Goal: Browse casually

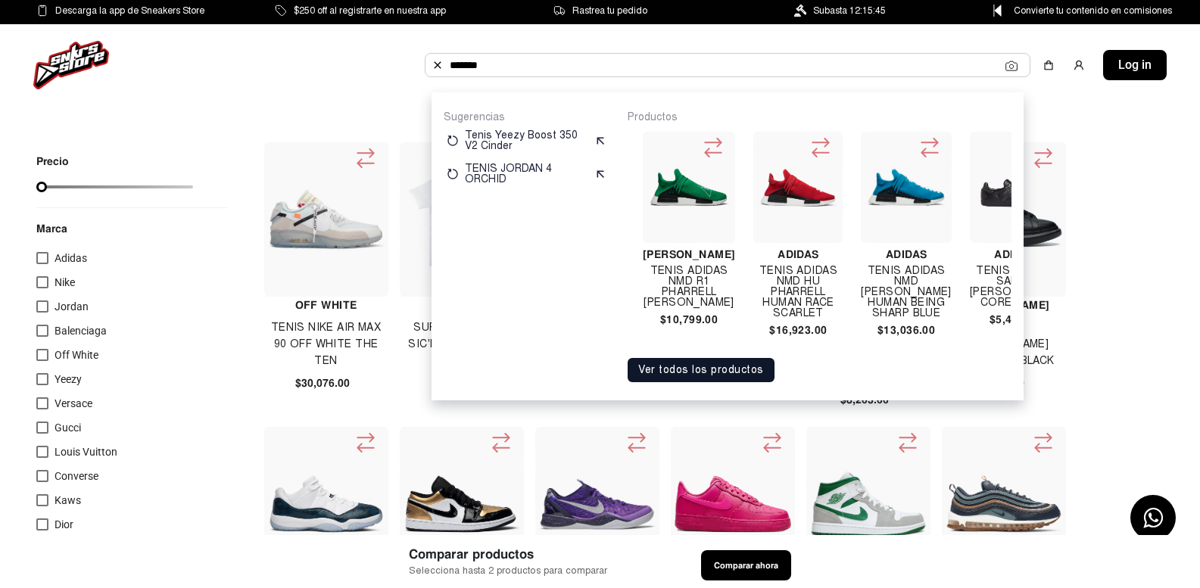
scroll to position [0, 135]
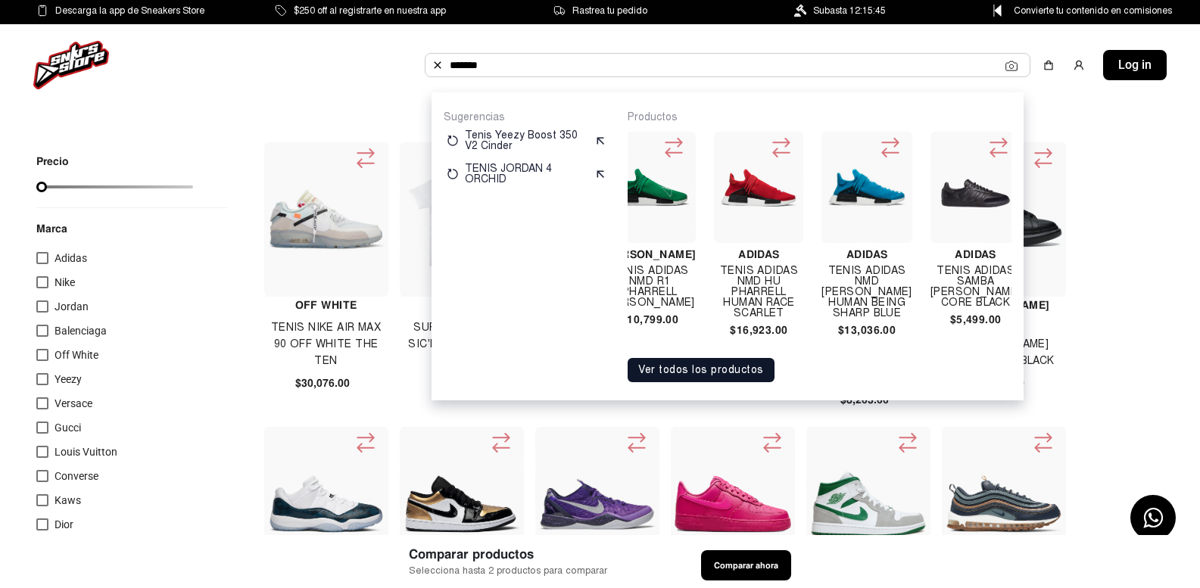
click at [699, 382] on button "Ver todos los productos" at bounding box center [700, 370] width 147 height 24
click at [436, 63] on img at bounding box center [437, 65] width 12 height 12
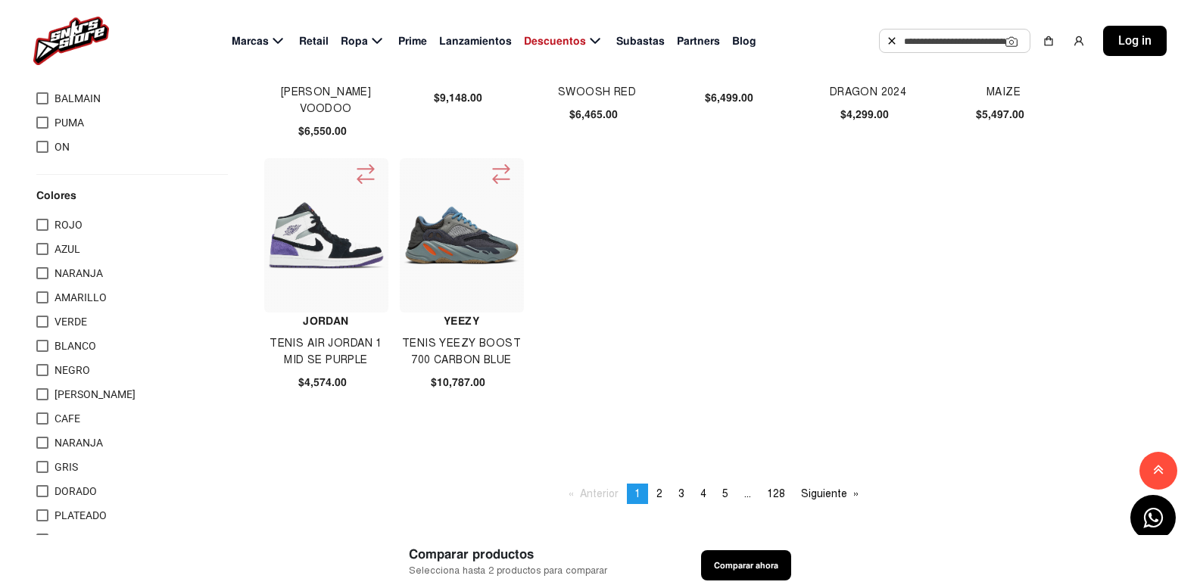
scroll to position [908, 0]
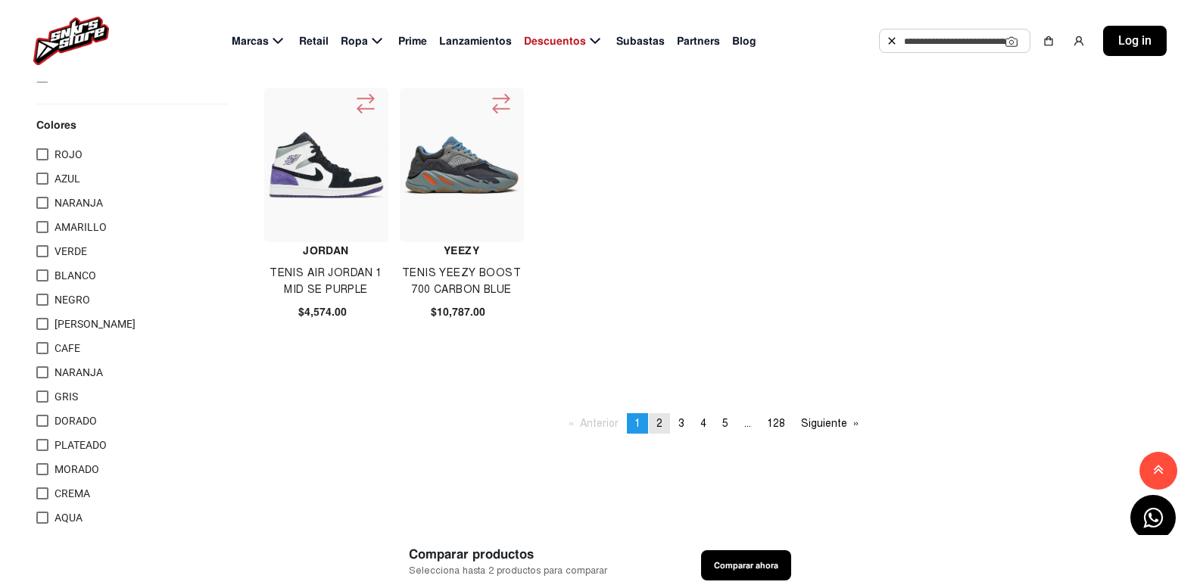
click at [658, 426] on span "2" at bounding box center [659, 423] width 6 height 13
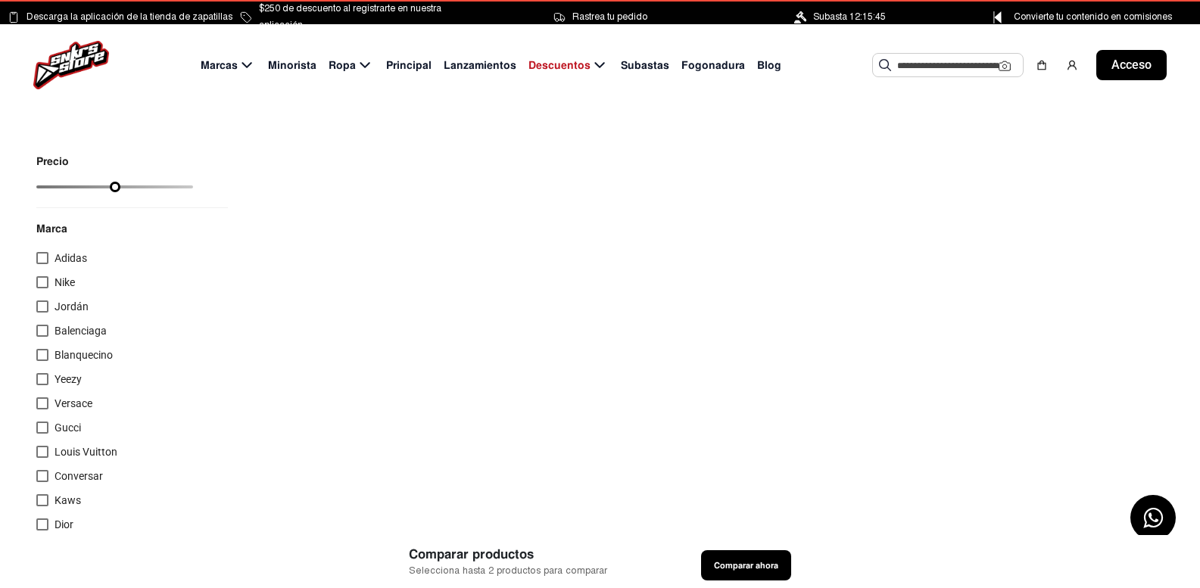
click at [418, 64] on font "Principal" at bounding box center [408, 65] width 45 height 14
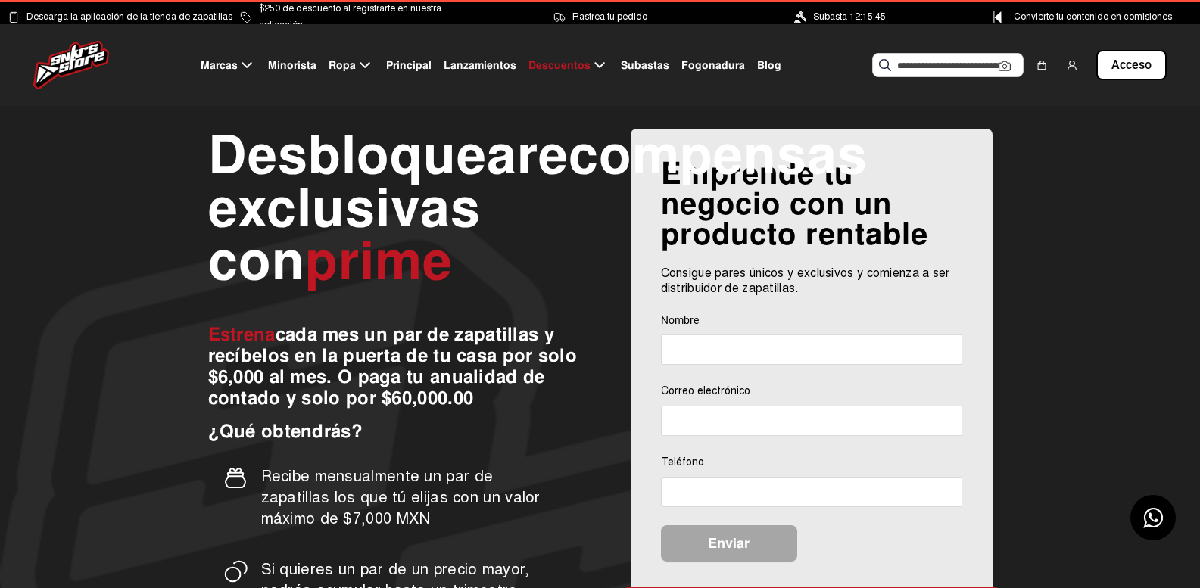
click at [710, 61] on font "Fogonadura" at bounding box center [713, 65] width 64 height 14
select select
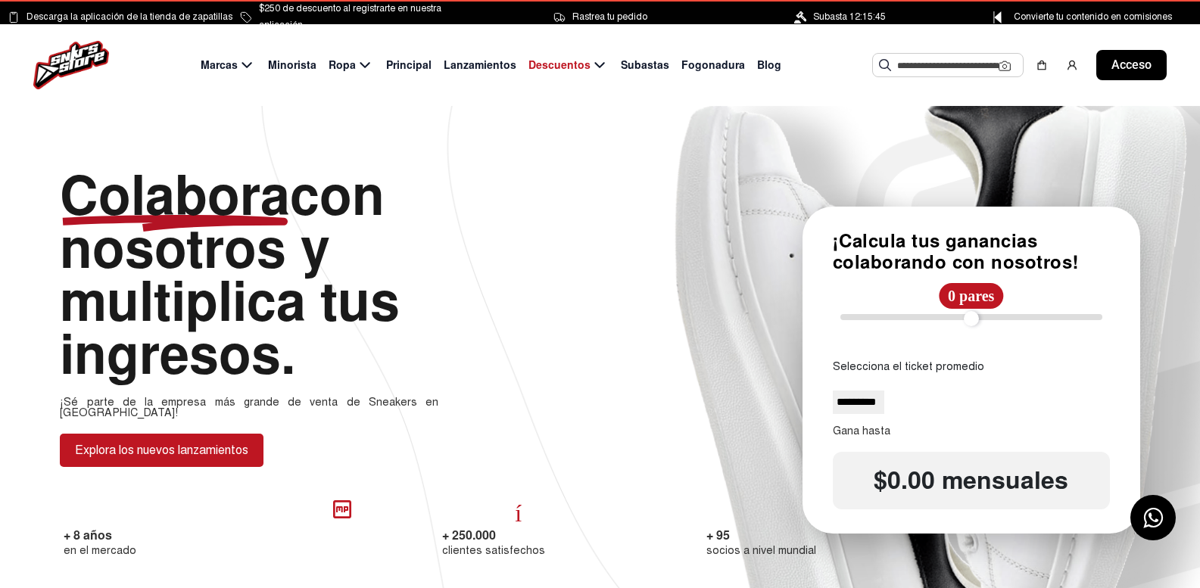
scroll to position [151, 0]
